Goal: Information Seeking & Learning: Learn about a topic

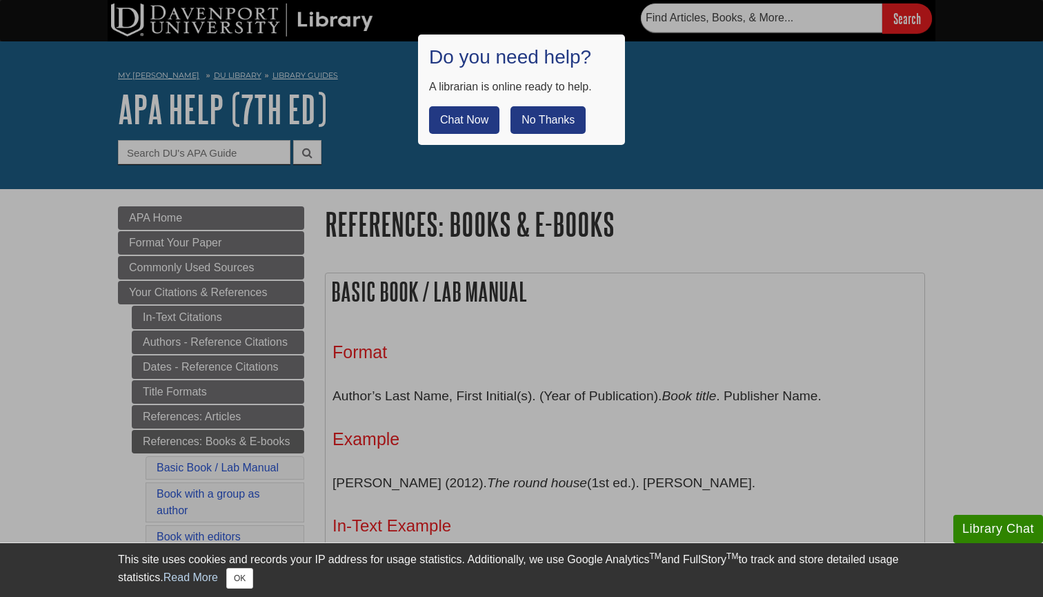
click at [574, 123] on button "No Thanks" at bounding box center [547, 120] width 75 height 28
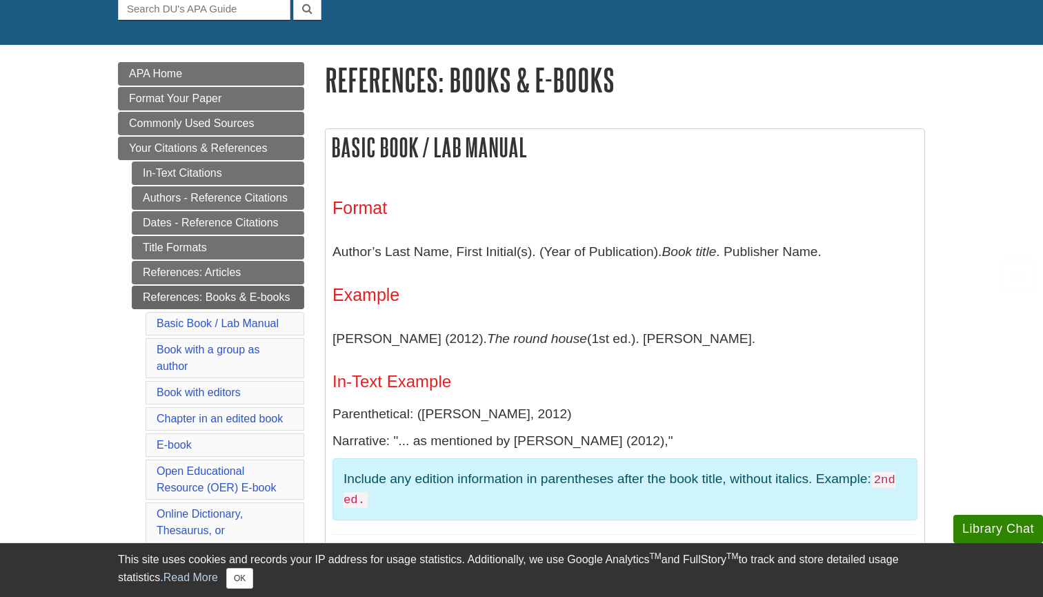
scroll to position [153, 0]
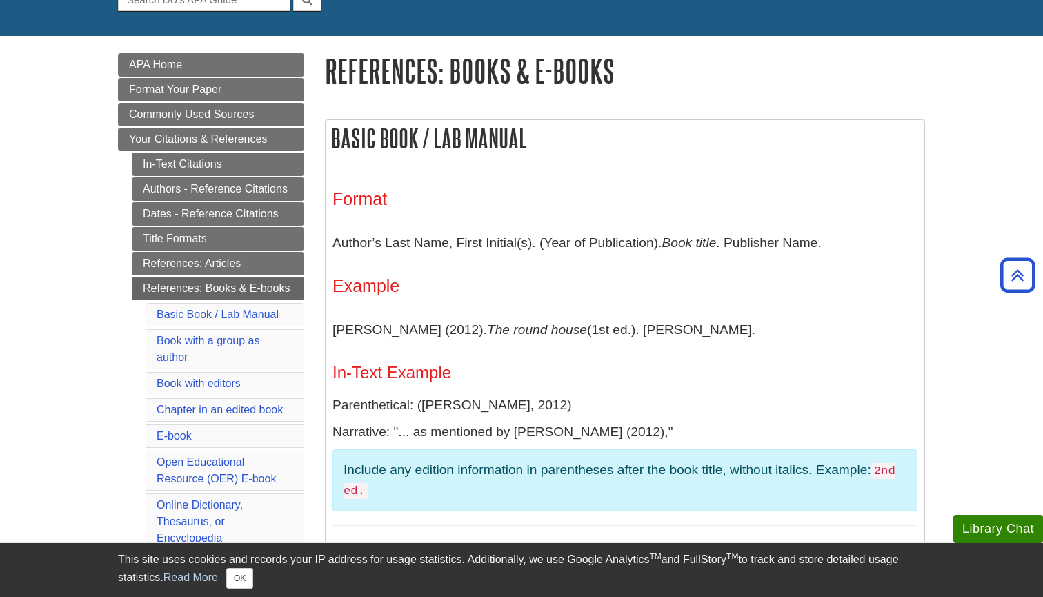
click at [379, 298] on div "Format Author’s Last Name, First Initial(s). (Year of Publication). Book title …" at bounding box center [624, 357] width 585 height 337
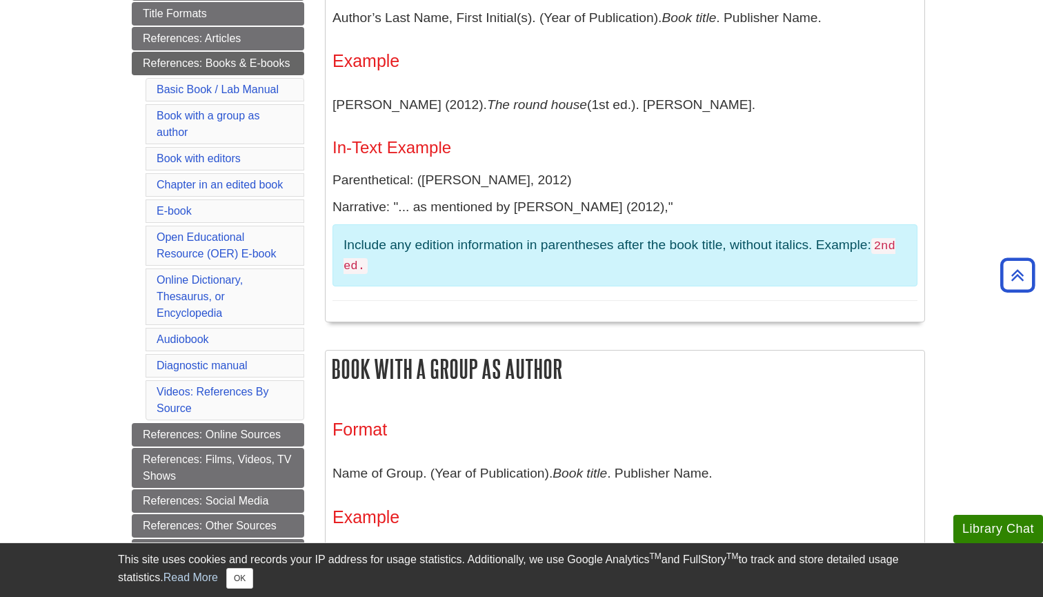
scroll to position [411, 0]
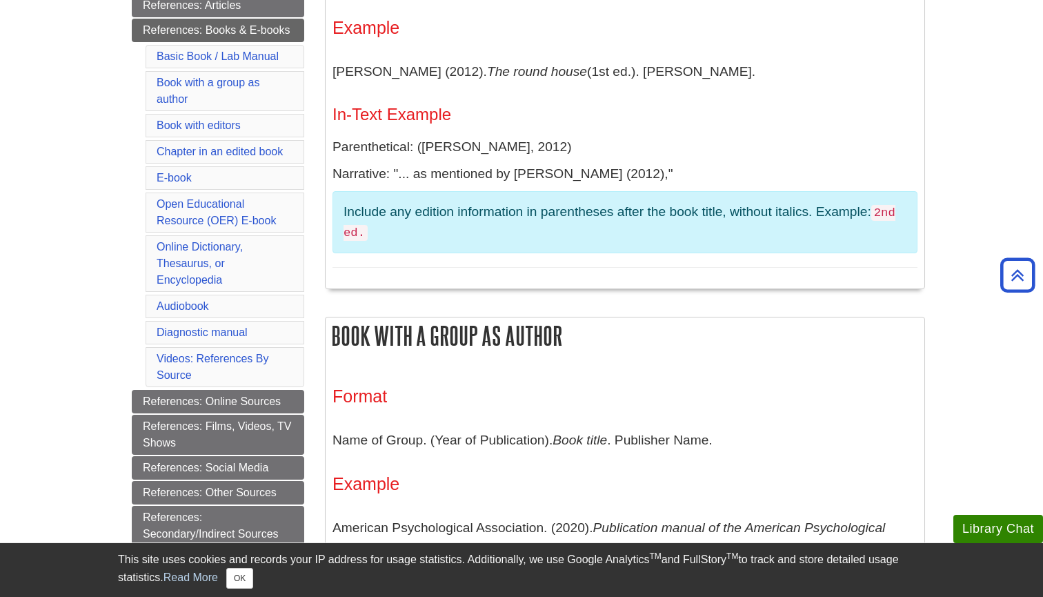
click at [245, 350] on li "Videos: References By Source" at bounding box center [225, 367] width 159 height 40
click at [229, 352] on link "Videos: References By Source" at bounding box center [213, 366] width 112 height 28
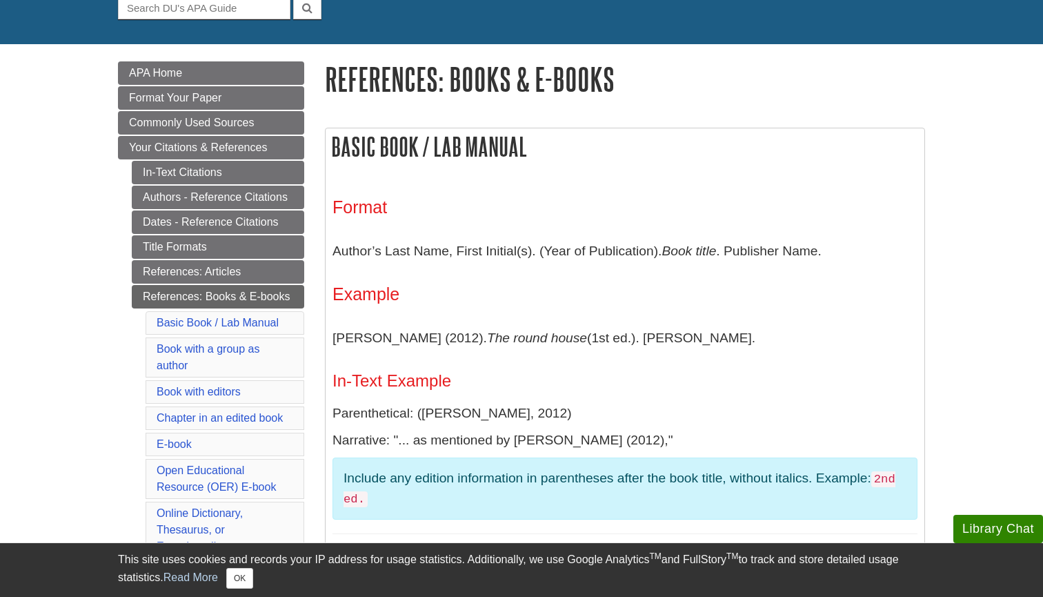
scroll to position [148, 0]
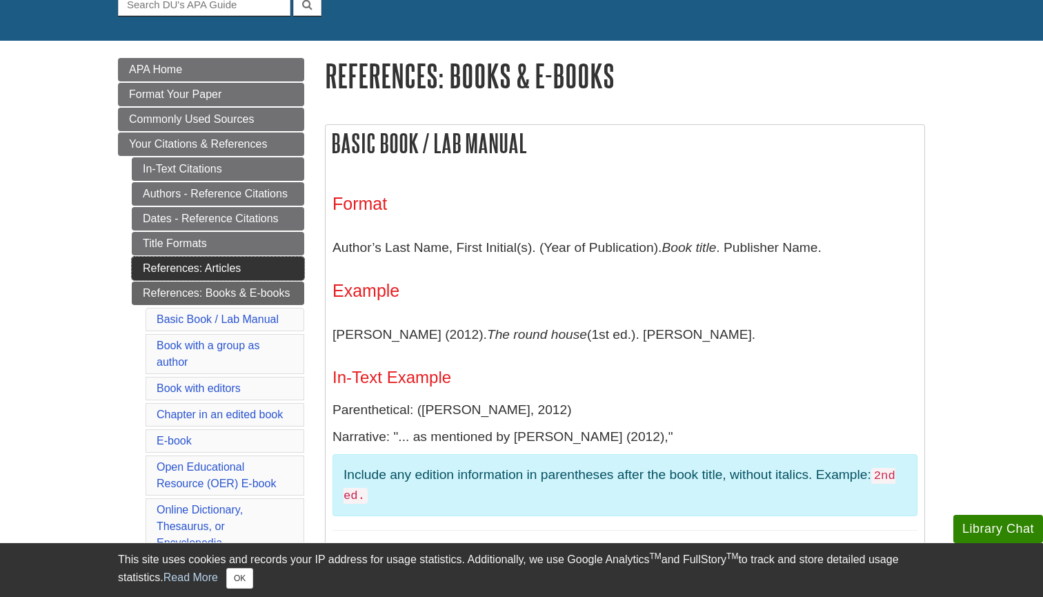
click at [237, 272] on link "References: Articles" at bounding box center [218, 268] width 172 height 23
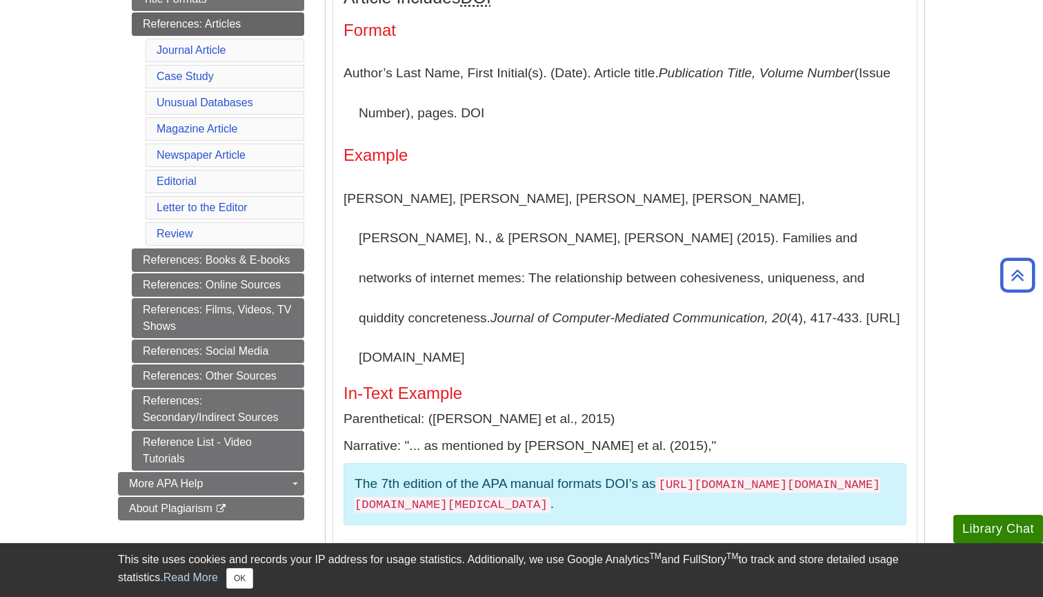
scroll to position [382, 0]
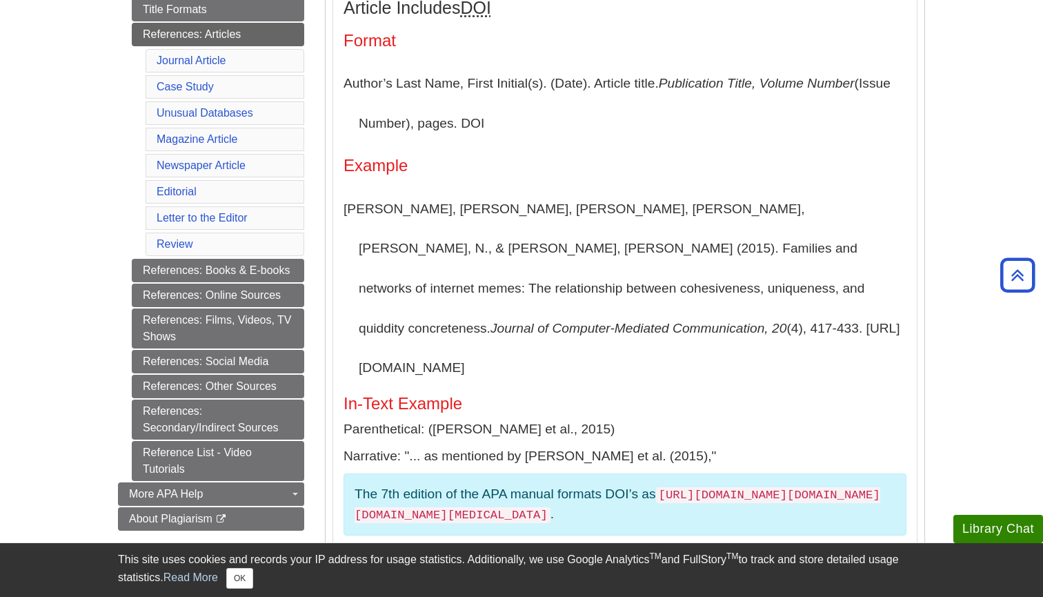
click at [246, 306] on ul "In-Text Citations Authors - Reference Citations Dates - Reference Citations Tit…" at bounding box center [218, 201] width 172 height 557
click at [259, 302] on link "References: Online Sources" at bounding box center [218, 294] width 172 height 23
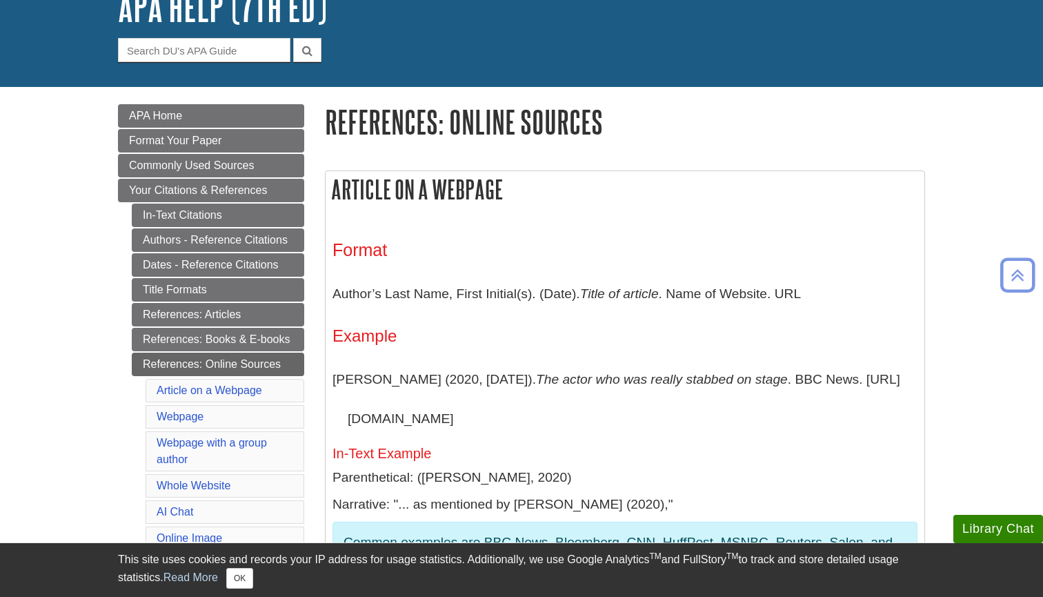
scroll to position [93, 0]
